Goal: Task Accomplishment & Management: Complete application form

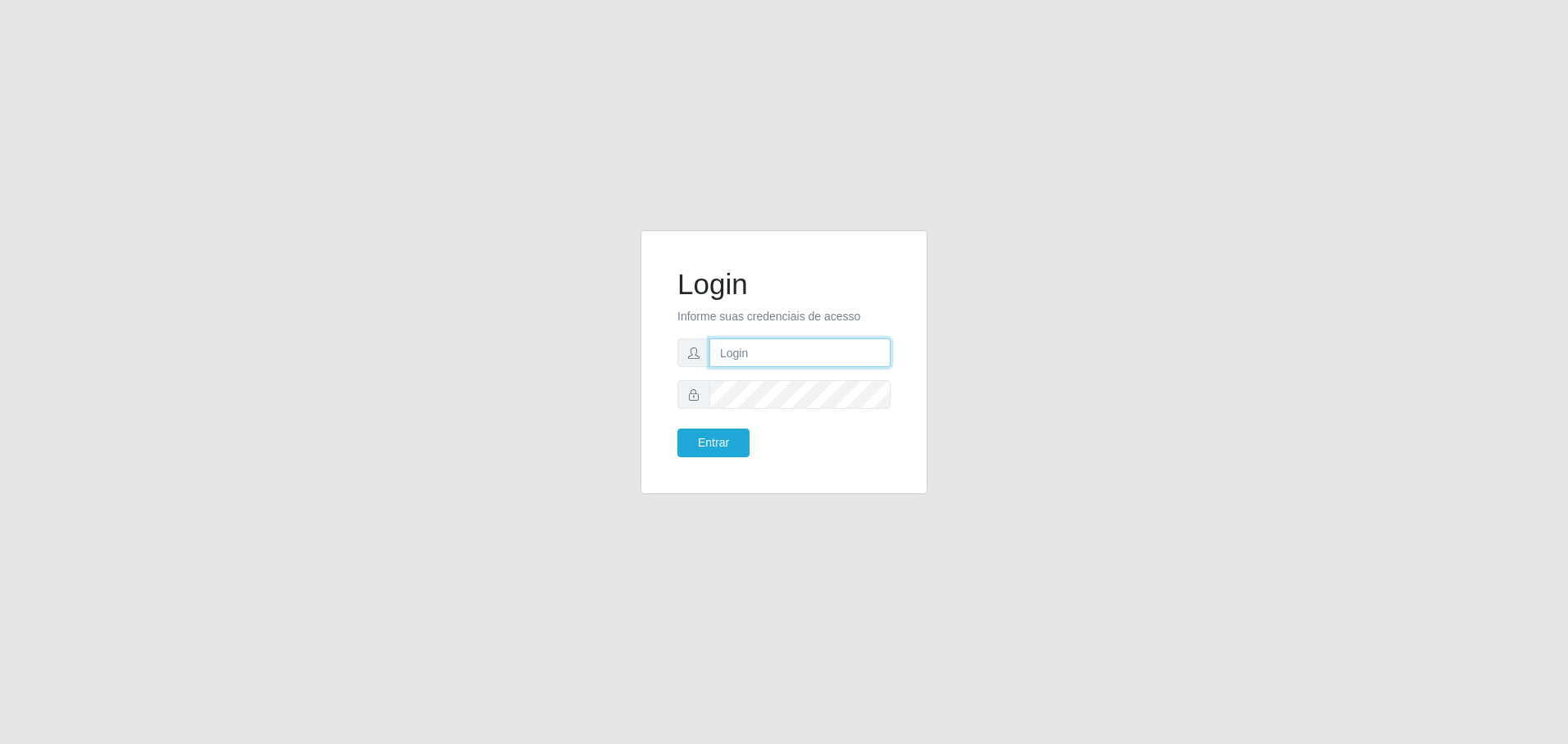
click at [752, 361] on input "text" at bounding box center [800, 352] width 181 height 29
click at [752, 357] on input "text" at bounding box center [800, 352] width 181 height 29
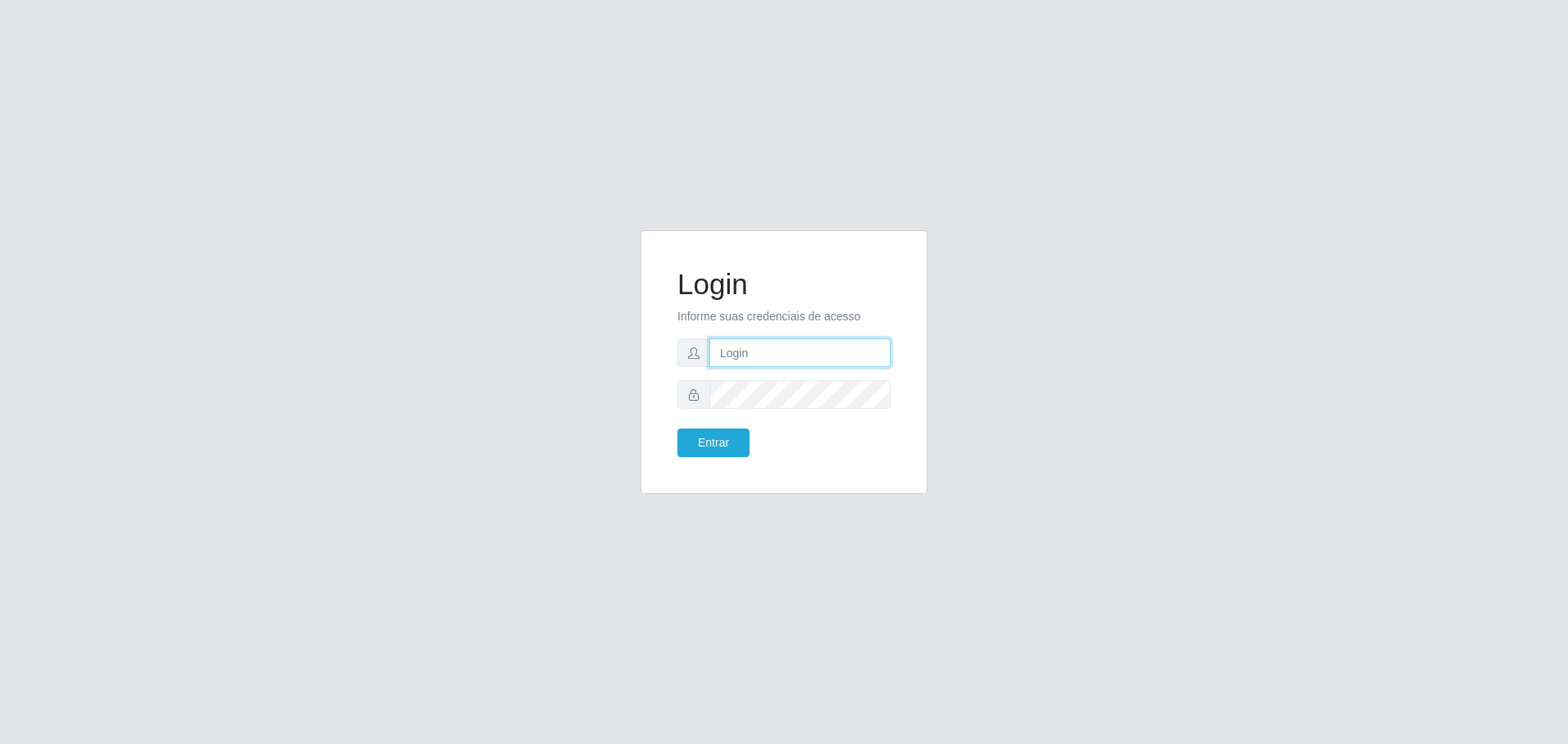
click at [752, 357] on input "text" at bounding box center [800, 352] width 181 height 29
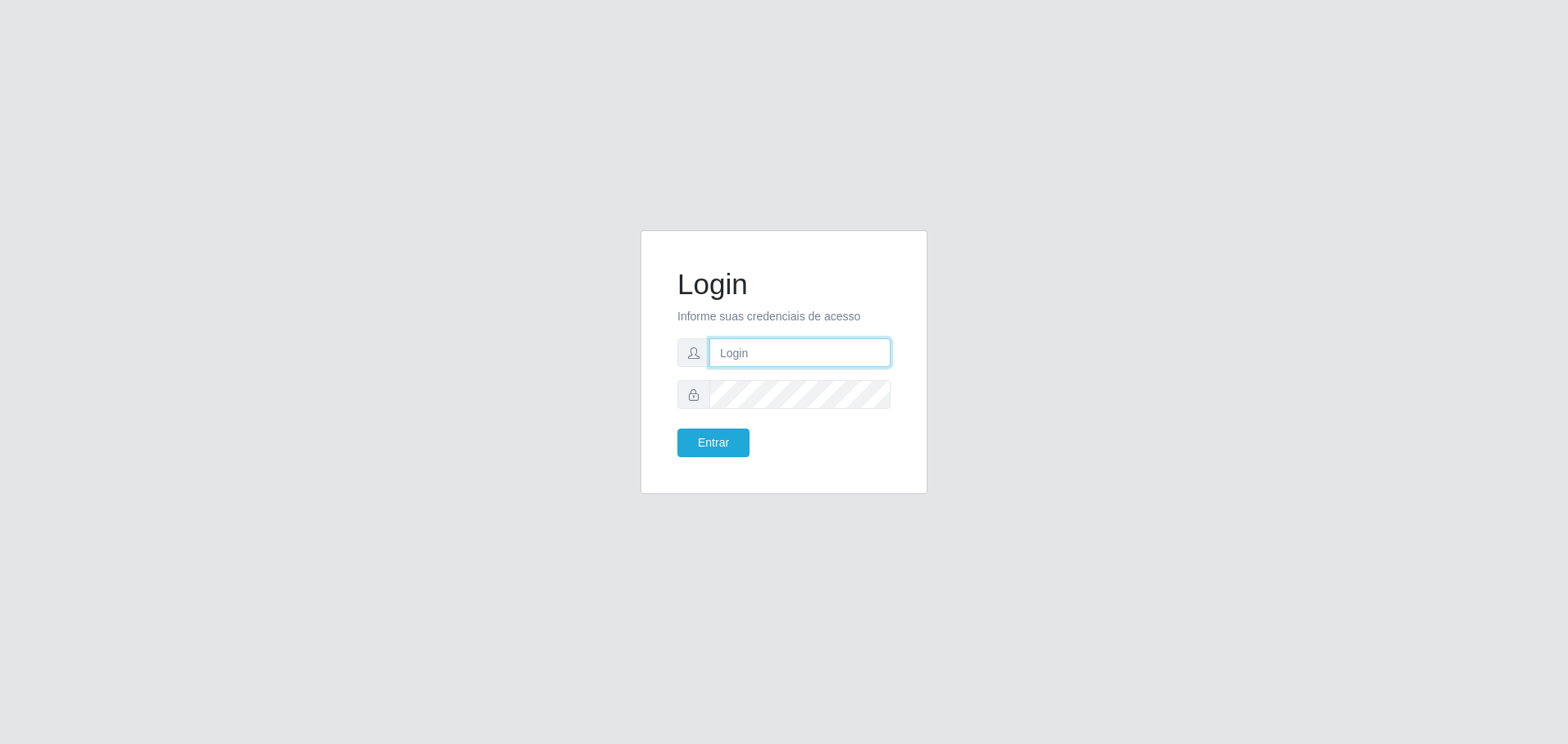
click at [752, 357] on input "text" at bounding box center [800, 352] width 181 height 29
click at [846, 351] on input "victoria.rebell" at bounding box center [800, 352] width 181 height 29
type input "victoria.[PERSON_NAME]"
click at [677, 429] on button "Entrar" at bounding box center [714, 443] width 72 height 29
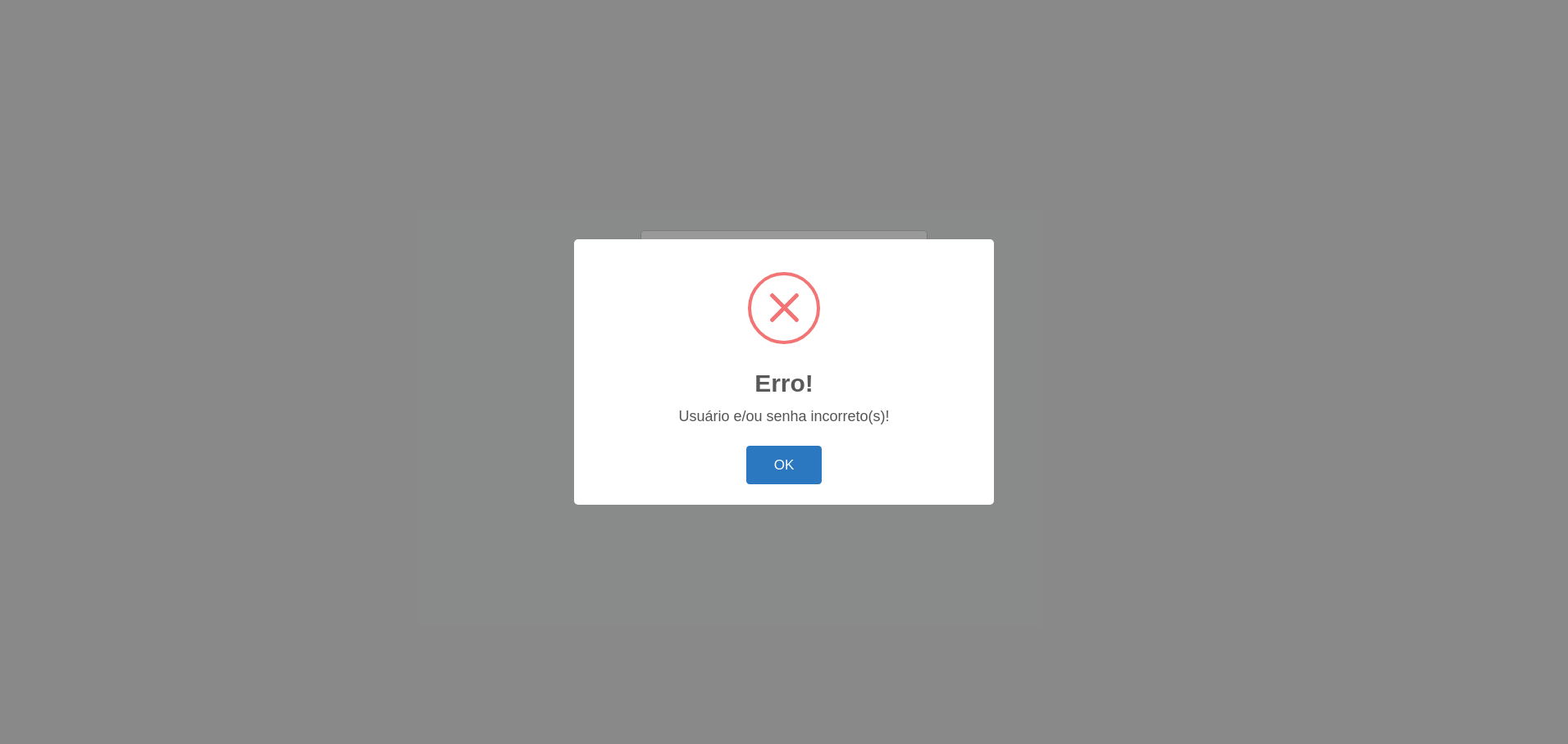
drag, startPoint x: 751, startPoint y: 461, endPoint x: 761, endPoint y: 445, distance: 18.9
click at [753, 461] on button "OK" at bounding box center [784, 465] width 77 height 39
